Goal: Task Accomplishment & Management: Use online tool/utility

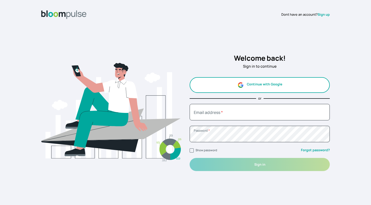
click at [251, 84] on button "Continue with Google" at bounding box center [260, 85] width 140 height 16
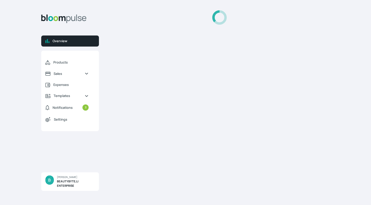
select select "2025"
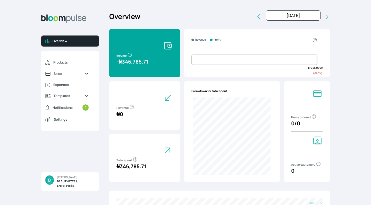
click at [65, 74] on span "Sales" at bounding box center [67, 73] width 27 height 5
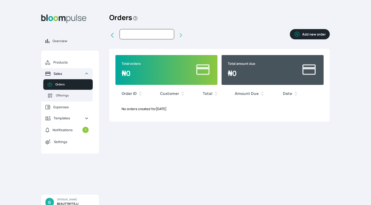
type input "[DATE]"
click at [316, 34] on button "Add new order" at bounding box center [310, 34] width 40 height 10
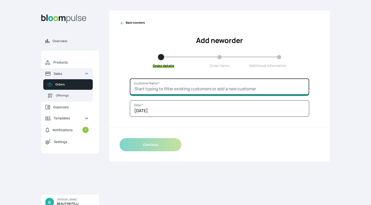
click at [175, 88] on input "Customer Name *" at bounding box center [219, 87] width 179 height 16
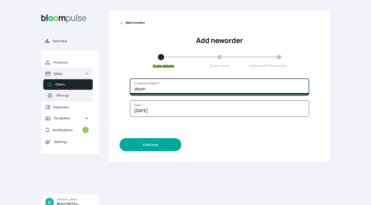
type input "doyin"
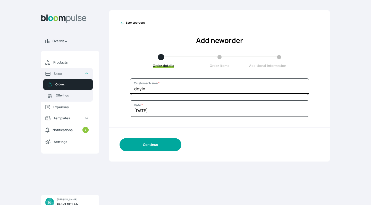
click at [154, 144] on button "Continue" at bounding box center [151, 144] width 62 height 13
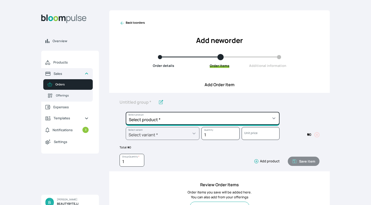
select select "b7a703cf-0f92-4fde-a531-00fa01c56904"
type input "IN-STUDIO MAKEUP"
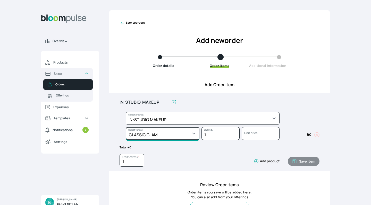
select select "b7a703cf-0f92-4fde-a531-00fa01c56904"
select select "d0ee847c-ac5b-4b06-bec2-374eb32cd89d"
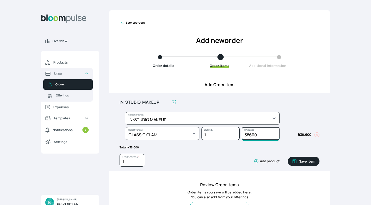
click at [247, 135] on input "38600" at bounding box center [261, 133] width 38 height 13
type input "49850"
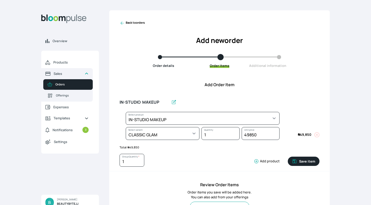
click at [327, 140] on div "IN-STUDIO MAKEUP Select product * BEGINNERS CLASS TO PRO | 2WEEKS BEGINNERS CLA…" at bounding box center [219, 132] width 221 height 79
click at [300, 162] on button "Save item" at bounding box center [304, 161] width 32 height 9
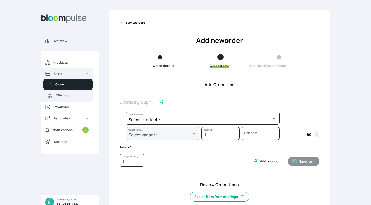
click at [298, 121] on span at bounding box center [299, 119] width 40 height 15
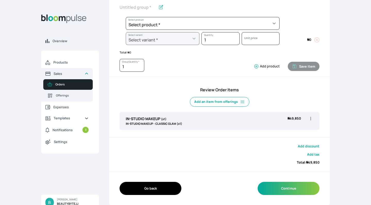
scroll to position [94, 0]
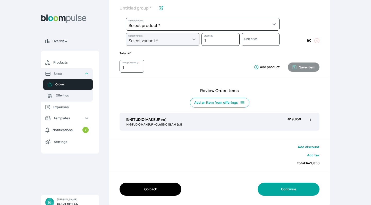
click at [278, 191] on button "Continue" at bounding box center [289, 189] width 62 height 13
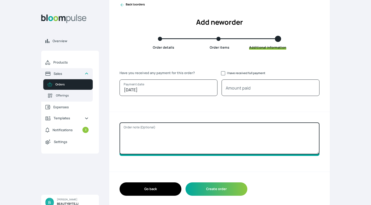
click at [203, 135] on textarea "Order note (Optional)" at bounding box center [220, 139] width 200 height 32
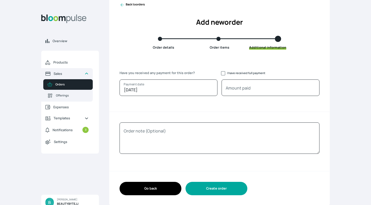
click at [202, 190] on button "Create order" at bounding box center [216, 188] width 62 height 13
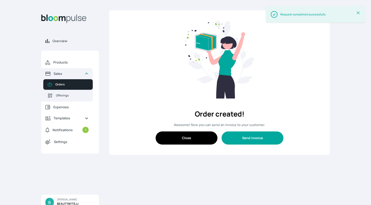
click at [248, 138] on button "Send invoice" at bounding box center [253, 138] width 62 height 13
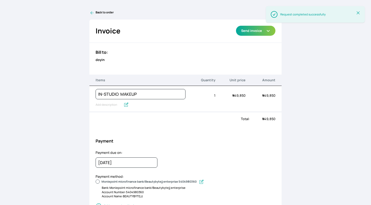
radio input "true"
type input "Notes & terms (v1)"
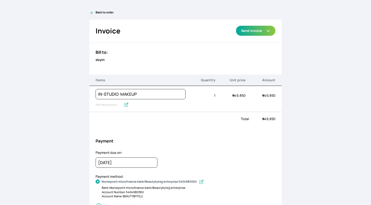
click at [250, 57] on div "doyin" at bounding box center [186, 59] width 180 height 5
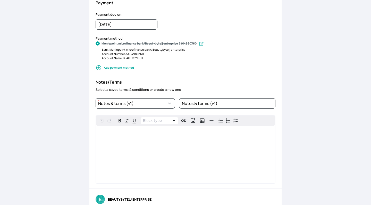
scroll to position [141, 0]
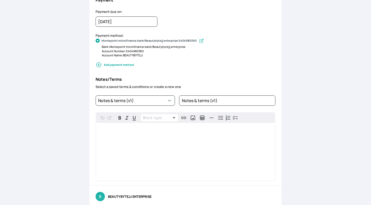
click at [157, 67] on div "Payment method: Moniepoint microfinance bank/Beautybytejj enterprise 5404980360…" at bounding box center [185, 52] width 192 height 39
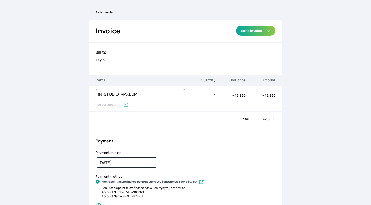
scroll to position [0, 0]
click at [171, 35] on div "Invoice Send via Email Send via WhatsApp Export as PDF Preview Send invoice" at bounding box center [185, 31] width 192 height 23
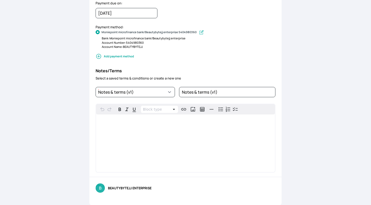
scroll to position [149, 0]
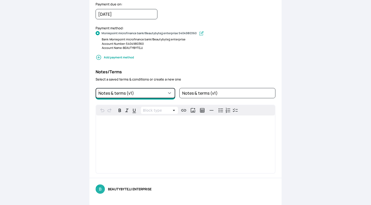
select select "a96d2285-d479-4b83-84bb-11edd5014c99"
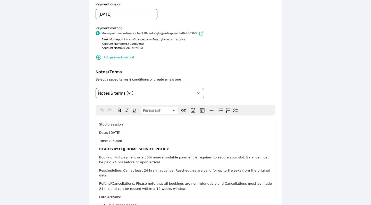
click at [138, 130] on p "Date: [DATE]" at bounding box center [185, 132] width 173 height 5
drag, startPoint x: 136, startPoint y: 131, endPoint x: 107, endPoint y: 129, distance: 29.4
click at [107, 130] on p "Date: [DATE]" at bounding box center [185, 132] width 173 height 5
click at [125, 135] on div "Studio session Date: [DATE] Time: 8:30pm BEAUTYBYTEJJ HOME SERVICE POLICY Booki…" at bounding box center [185, 188] width 179 height 145
drag, startPoint x: 108, startPoint y: 132, endPoint x: 136, endPoint y: 132, distance: 27.6
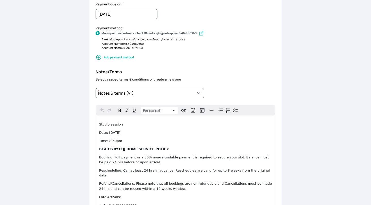
click at [136, 132] on p "Date: [DATE]" at bounding box center [185, 132] width 173 height 5
click at [110, 139] on span "Time: 8:30pm" at bounding box center [110, 141] width 23 height 4
click at [158, 152] on div "Studio session Date: [DATE] Time: 12:30pm BEAUTYBYTEJJ HOME SERVICE POLICY Book…" at bounding box center [185, 188] width 179 height 145
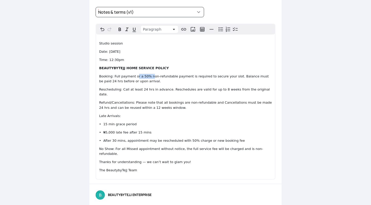
drag, startPoint x: 153, startPoint y: 75, endPoint x: 139, endPoint y: 74, distance: 14.2
click at [139, 74] on span "Booking: Full payment or a 50% non-refundable payment is required to secure you…" at bounding box center [184, 78] width 171 height 9
drag, startPoint x: 227, startPoint y: 74, endPoint x: 231, endPoint y: 79, distance: 6.0
click at [231, 79] on p "Booking: Full payment non-refundable payment is required to secure your slot. B…" at bounding box center [185, 79] width 173 height 10
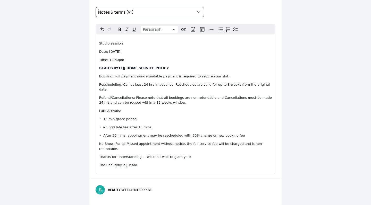
scroll to position [225, 0]
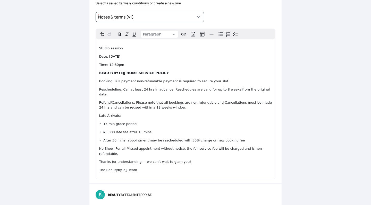
click at [103, 80] on span "Booking: Full payment non-refundable payment is required to secure your slot." at bounding box center [164, 81] width 130 height 4
click at [291, 40] on div "Back to order Invoice Send via Email Send via WhatsApp Export as PDF Preview Se…" at bounding box center [185, 102] width 371 height 205
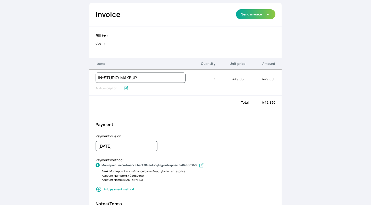
scroll to position [0, 0]
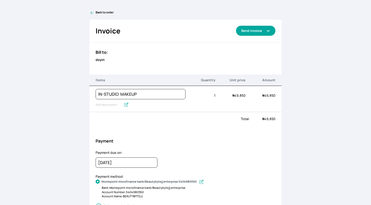
click at [253, 30] on button "Send invoice" at bounding box center [255, 31] width 39 height 10
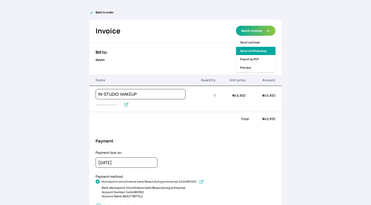
click at [250, 50] on link "Send via WhatsApp" at bounding box center [255, 51] width 39 height 9
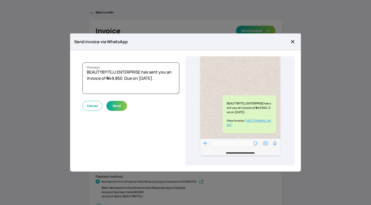
type textarea "BEAUTYBYTEJJ ENTERPRISE has sent you an invoice of ₦49,850. Due on [DATE]."
click at [115, 108] on button "Send" at bounding box center [116, 106] width 21 height 10
click at [87, 105] on button "Cancel" at bounding box center [92, 106] width 20 height 10
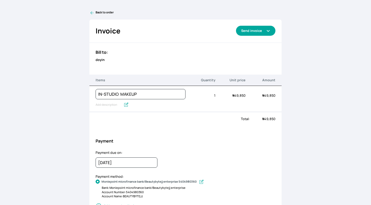
click at [251, 29] on button "Send invoice" at bounding box center [255, 31] width 39 height 10
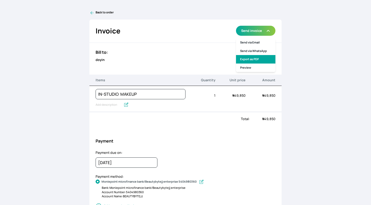
click at [243, 58] on link "Export as PDF" at bounding box center [255, 59] width 39 height 9
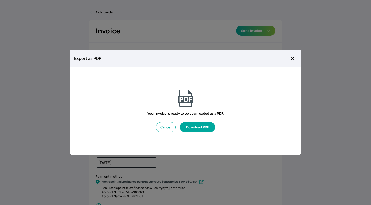
click at [204, 123] on button "Download PDF" at bounding box center [197, 127] width 35 height 10
